Goal: Information Seeking & Learning: Learn about a topic

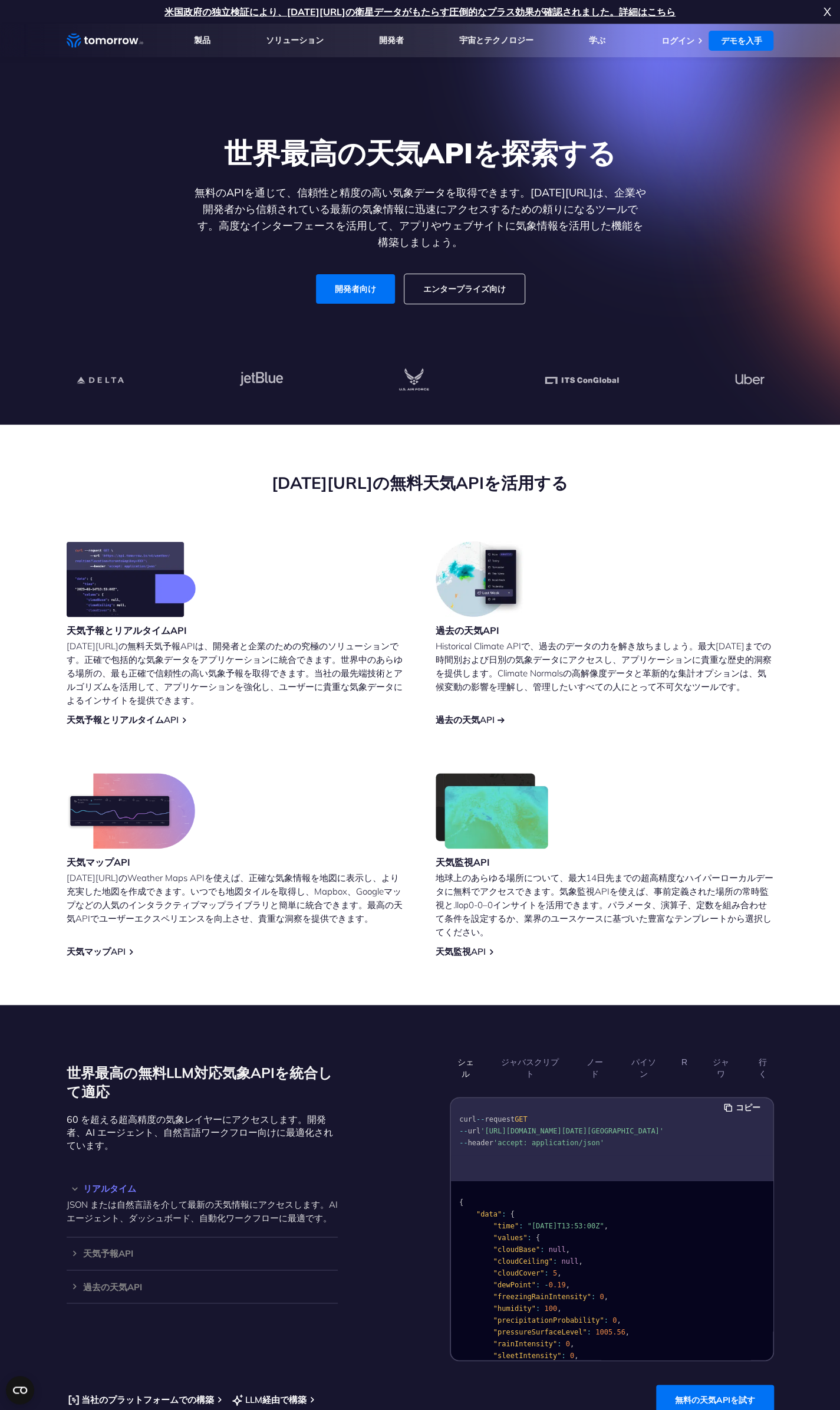
click at [463, 719] on font "過去の天気API" at bounding box center [465, 720] width 59 height 11
drag, startPoint x: 374, startPoint y: 724, endPoint x: 335, endPoint y: 693, distance: 49.8
click at [335, 693] on p "[DATE][URL]の無料天気予報APIは、開発者と企業のための究極のソリューションです。正確で包括的な気象データをアプリケーションに統合できます。世界中の…" at bounding box center [236, 673] width 338 height 68
click at [308, 671] on font "[DATE][URL]の無料天気予報APIは、開発者と企業のための究極のソリューションです。正確で包括的な気象データをアプリケーションに統合できます。世界中の…" at bounding box center [234, 673] width 336 height 66
drag, startPoint x: 308, startPoint y: 671, endPoint x: 267, endPoint y: 693, distance: 46.5
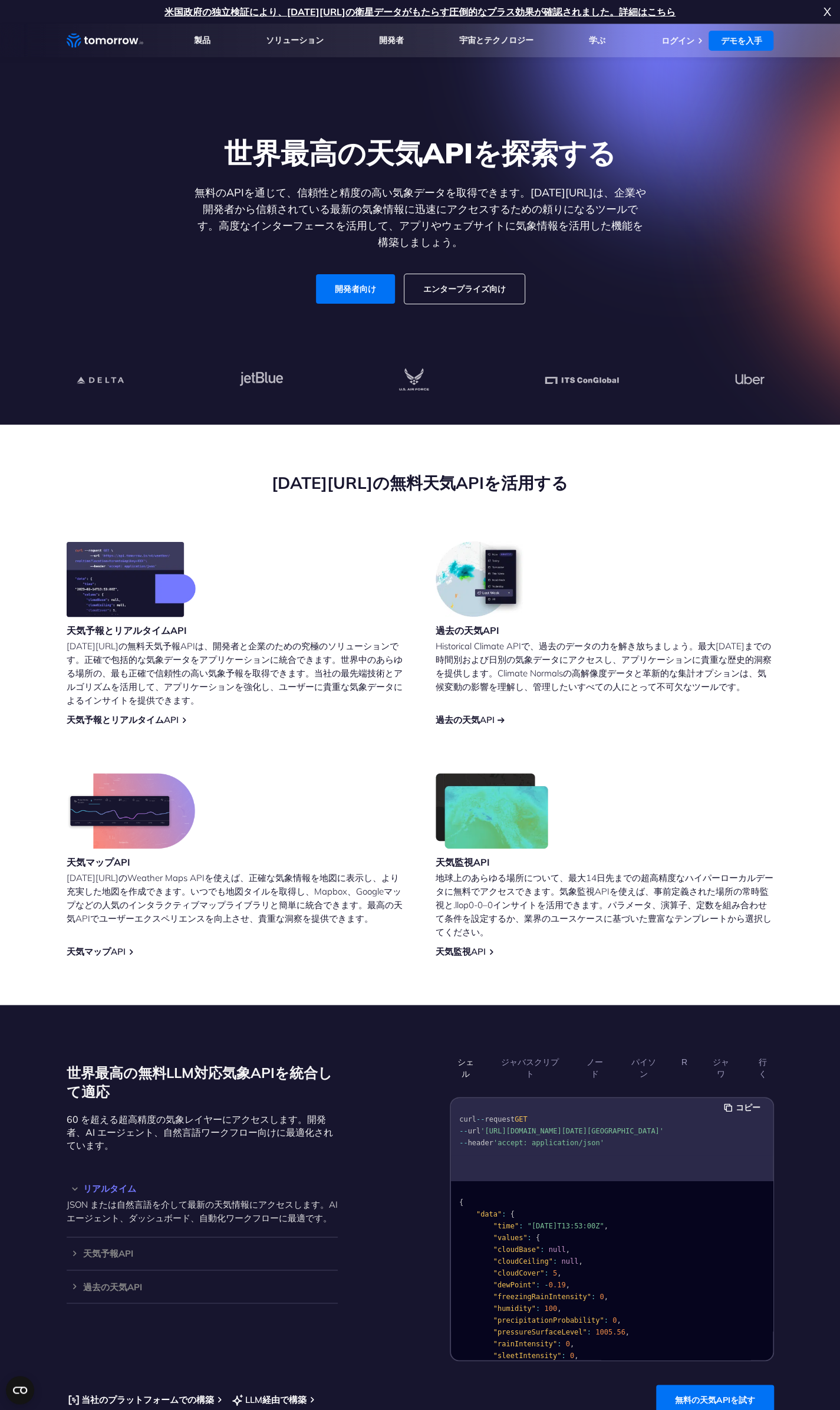
click at [267, 693] on p "[DATE][URL]の無料天気予報APIは、開発者と企業のための究極のソリューションです。正確で包括的な気象データをアプリケーションに統合できます。世界中の…" at bounding box center [236, 673] width 338 height 68
click at [144, 594] on img at bounding box center [131, 579] width 129 height 75
click at [428, 289] on font "エンタープライズ向け" at bounding box center [464, 289] width 82 height 11
click at [302, 534] on div "[DATE][URL]の無料天気APIを活用する" at bounding box center [420, 506] width 707 height 70
click at [144, 719] on font "天気予報とリアルタイムAPI" at bounding box center [122, 720] width 112 height 11
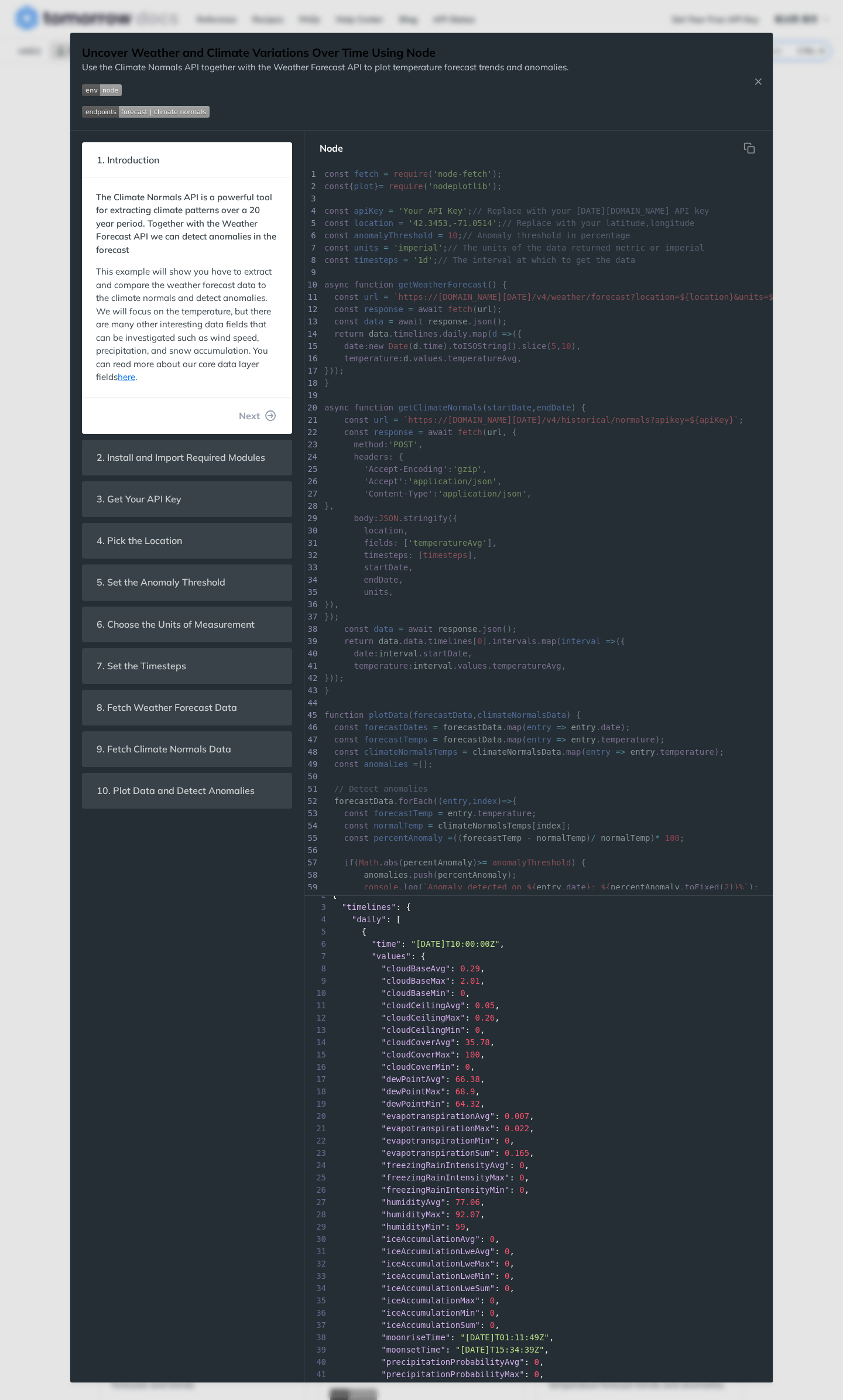
scroll to position [58, 0]
